Goal: Task Accomplishment & Management: Manage account settings

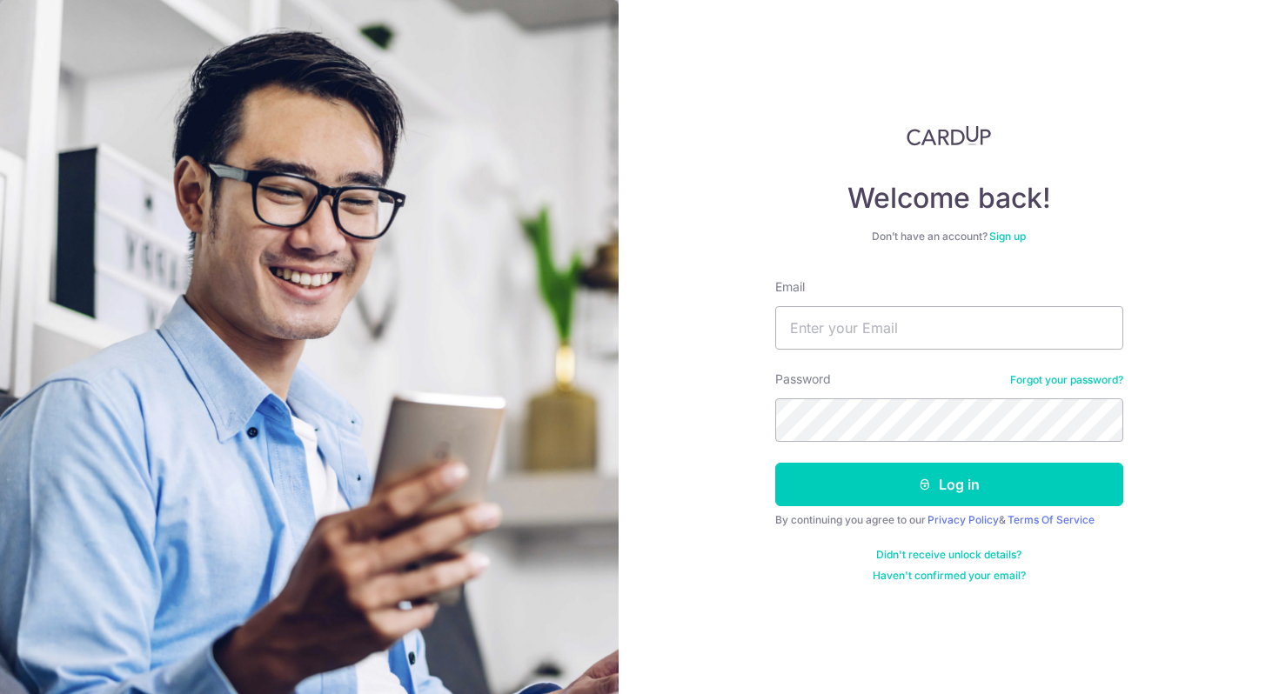
click at [1094, 232] on div "Don’t have an account? Sign up" at bounding box center [949, 237] width 348 height 14
click at [920, 337] on input "Email" at bounding box center [949, 327] width 348 height 43
type input "[EMAIL_ADDRESS][DOMAIN_NAME]"
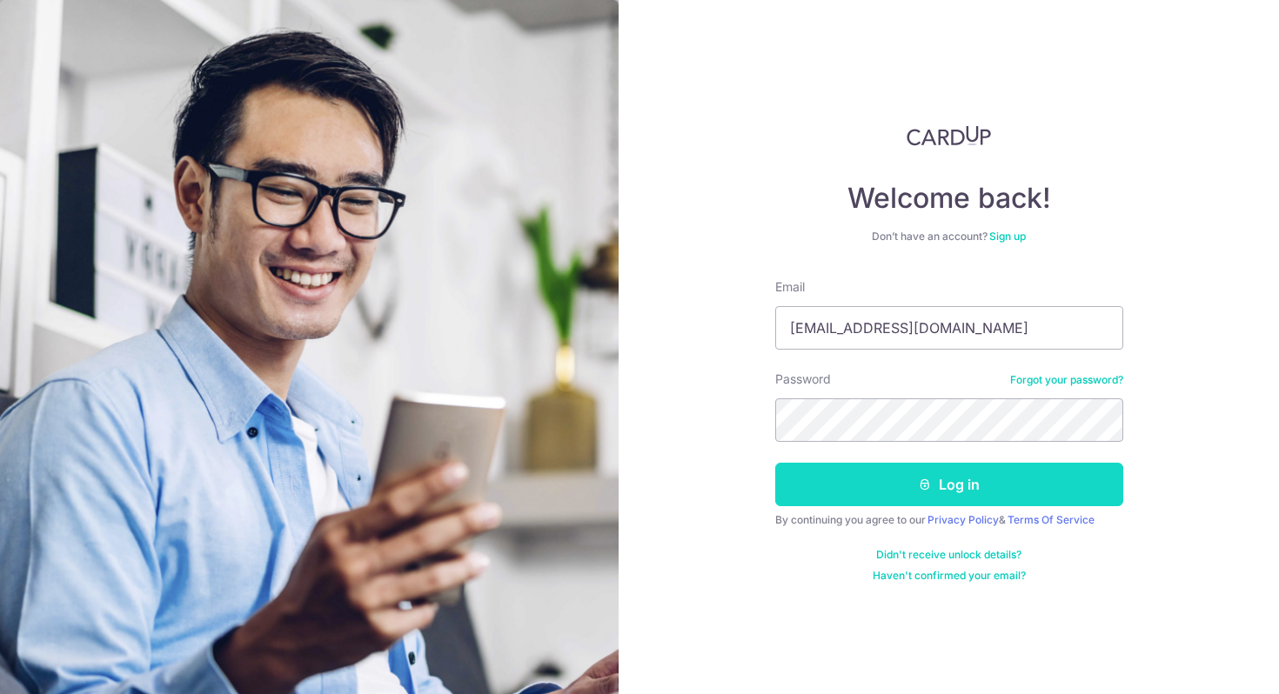
click at [920, 481] on icon "submit" at bounding box center [925, 485] width 14 height 14
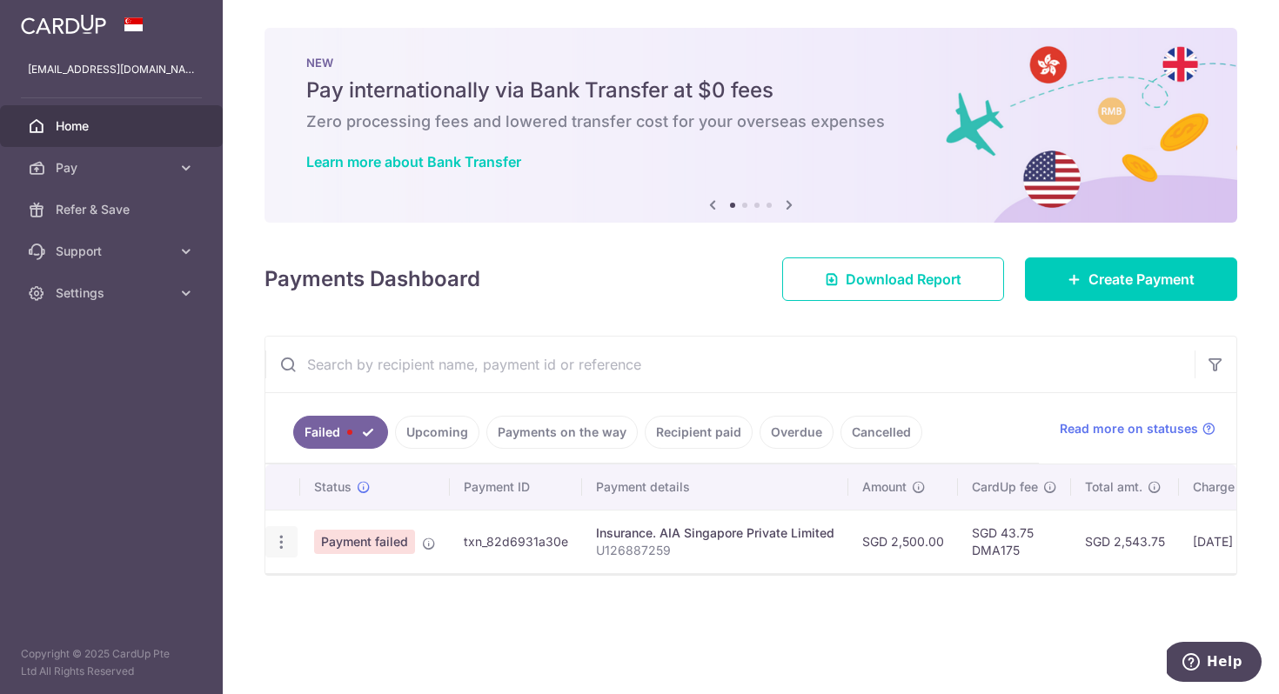
click at [283, 544] on icon "button" at bounding box center [281, 542] width 18 height 18
click at [383, 593] on span "Update payment" at bounding box center [374, 589] width 118 height 21
radio input "true"
type input "2,500.00"
type input "U126887259"
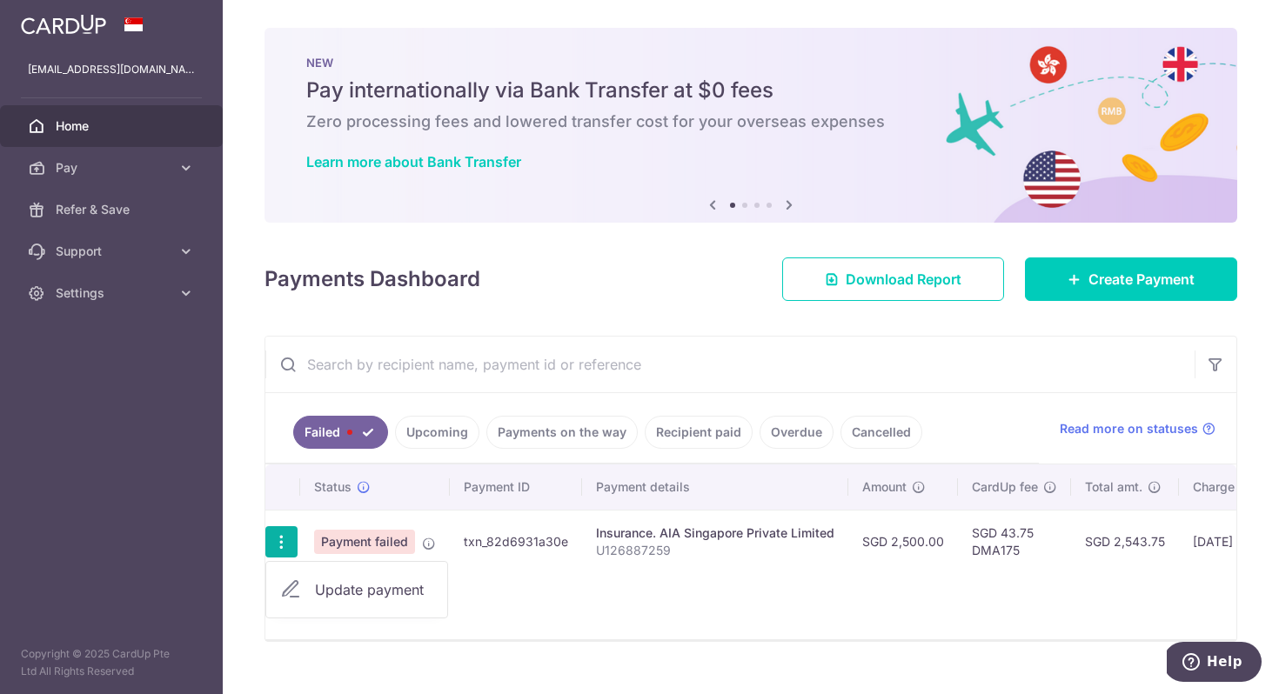
type input "DMA175"
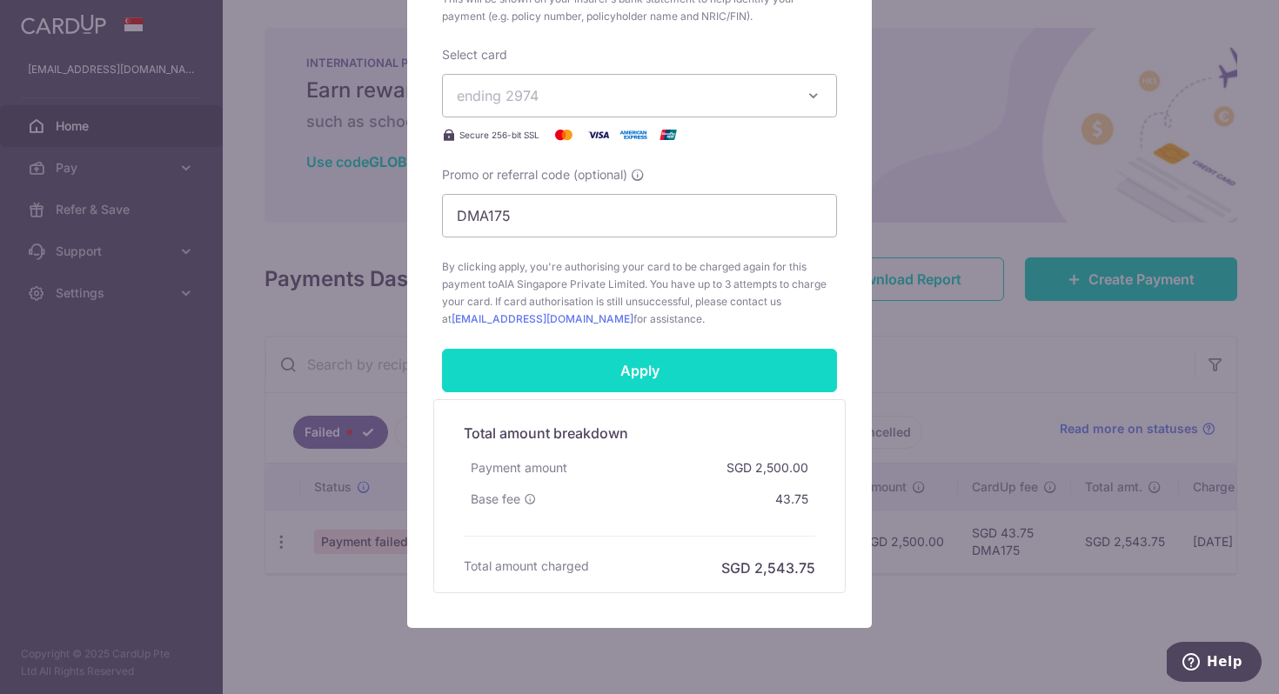
scroll to position [656, 0]
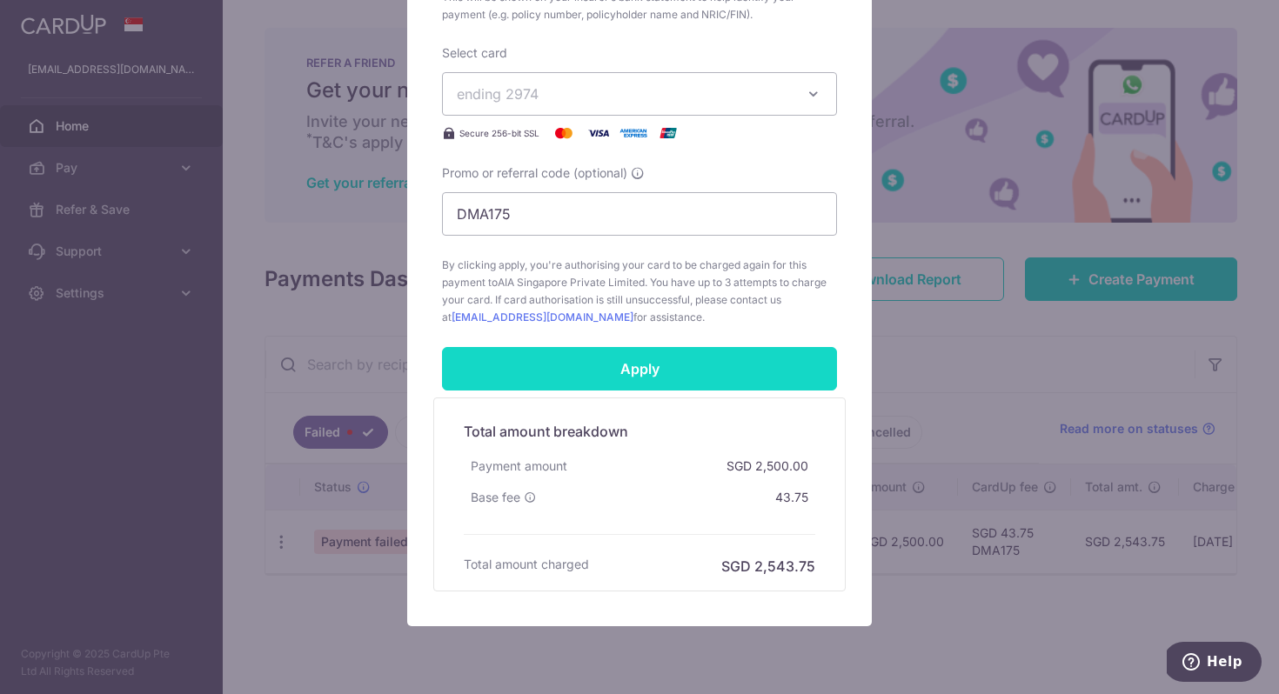
click at [666, 365] on input "Apply" at bounding box center [639, 368] width 395 height 43
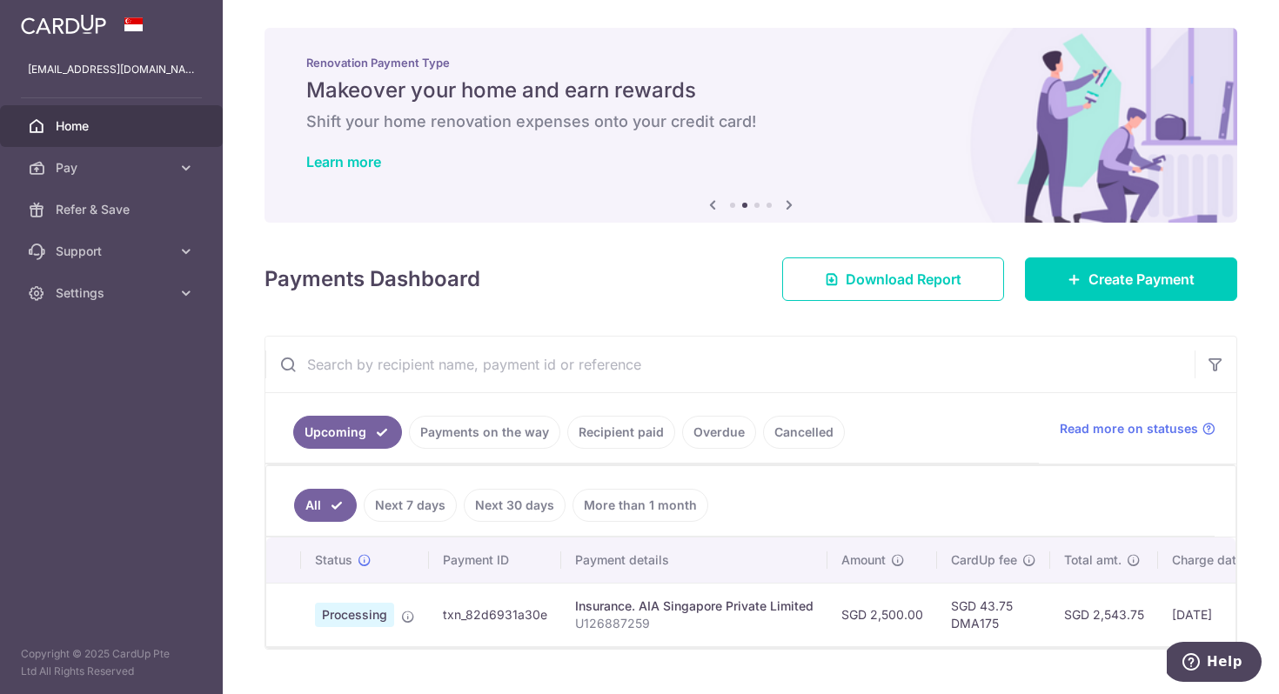
scroll to position [37, 0]
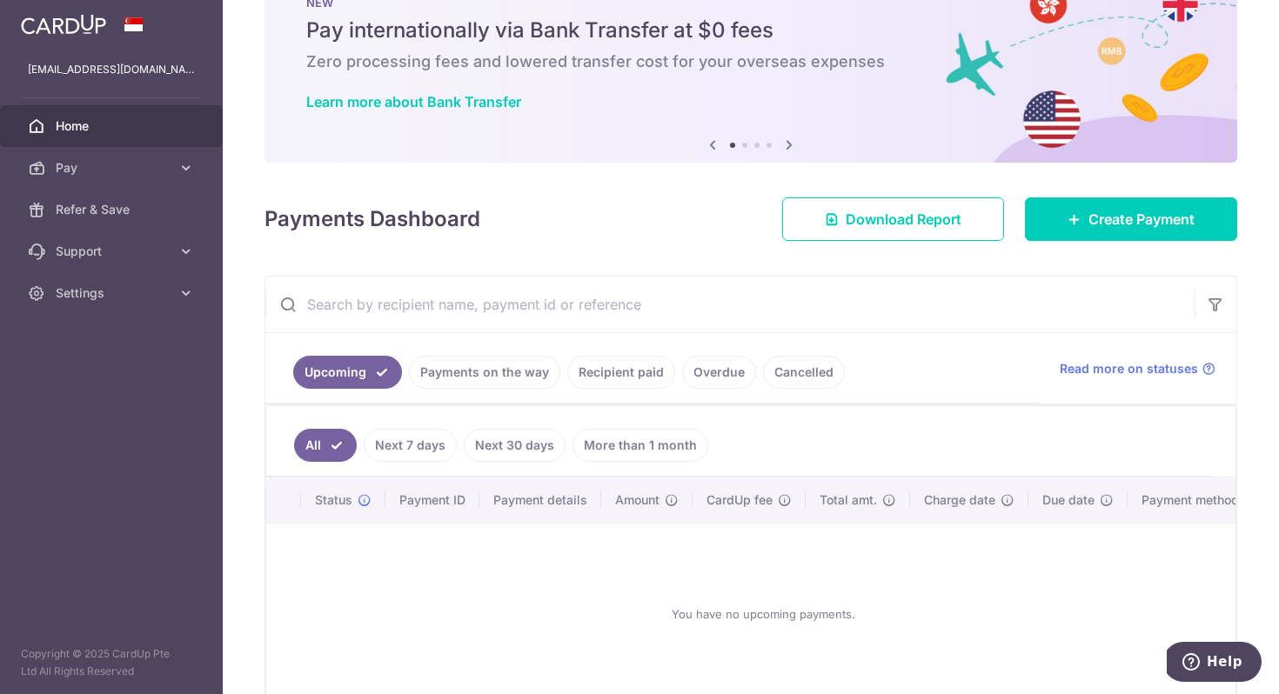
click at [458, 379] on link "Payments on the way" at bounding box center [484, 372] width 151 height 33
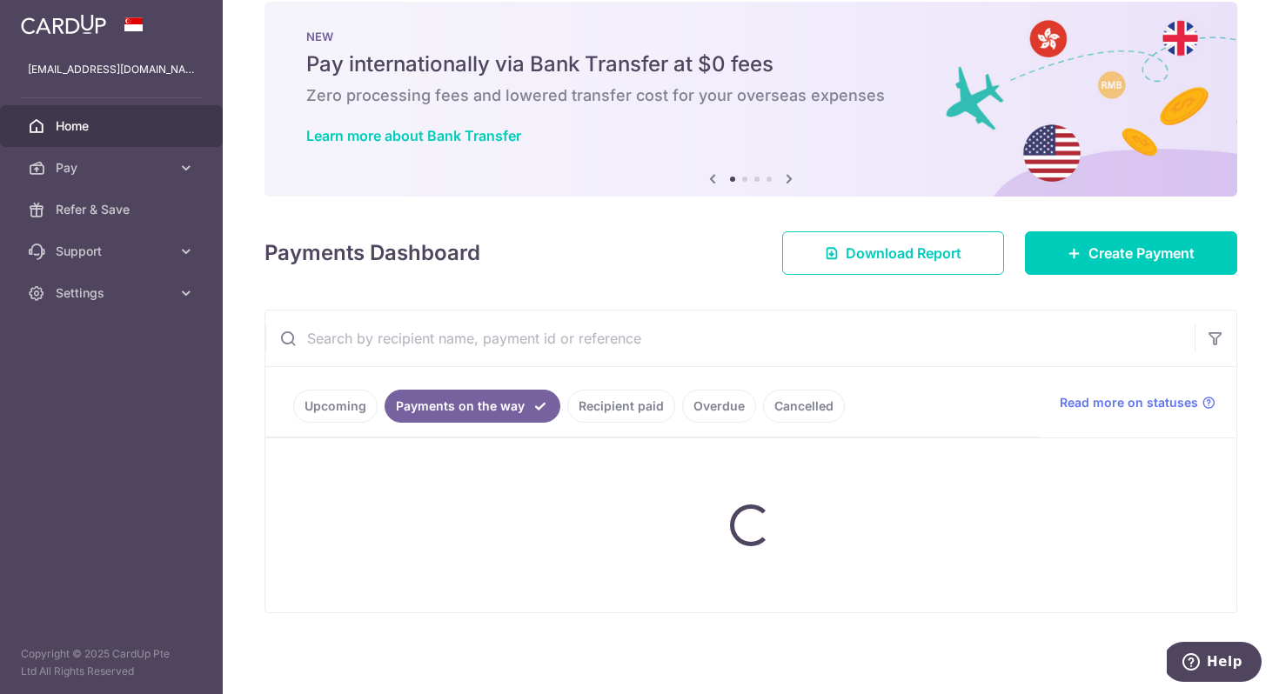
scroll to position [27, 0]
